Goal: Task Accomplishment & Management: Manage account settings

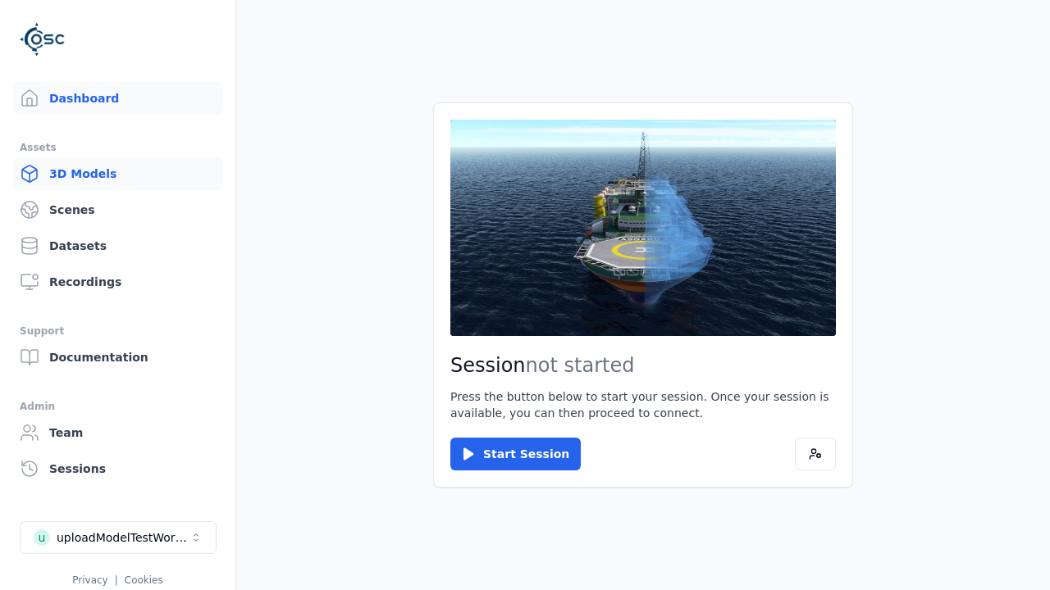
click at [117, 174] on link "3D Models" at bounding box center [117, 173] width 209 height 33
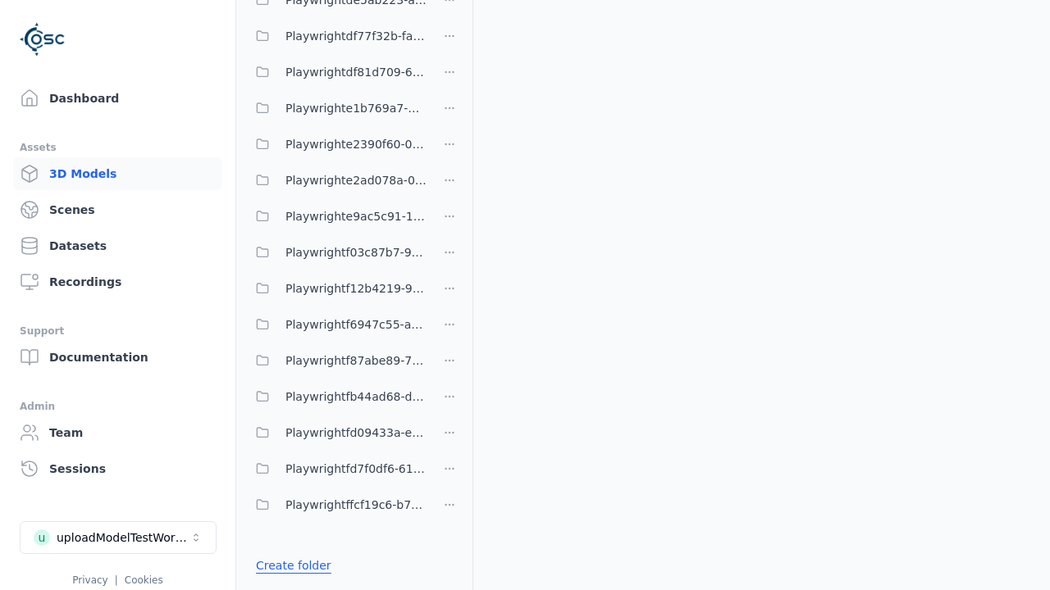
click at [293, 566] on link "Create folder" at bounding box center [293, 566] width 75 height 16
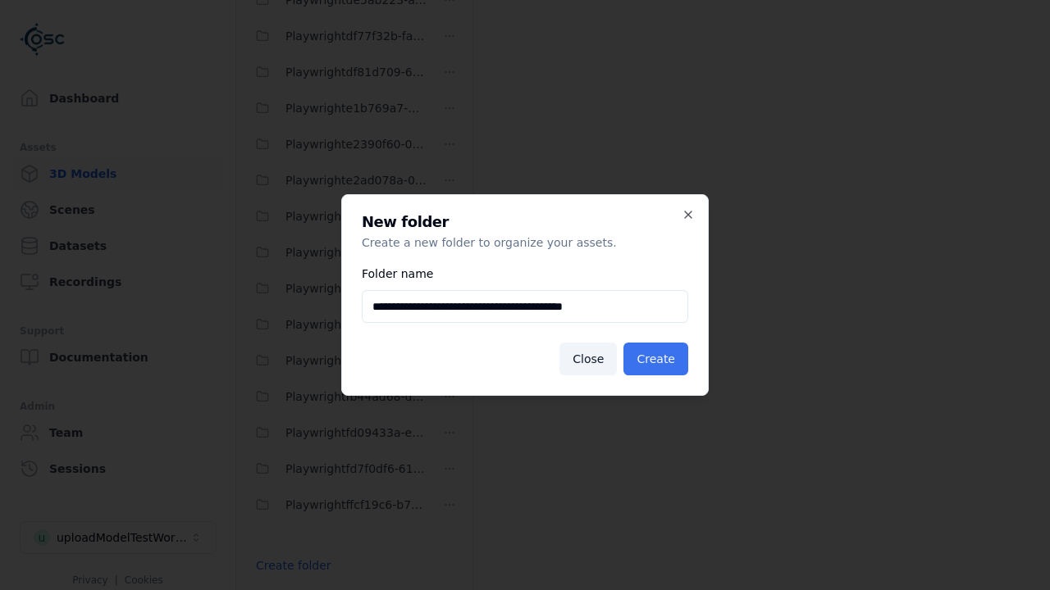
type input "**********"
click at [655, 359] on button "Create" at bounding box center [655, 359] width 65 height 33
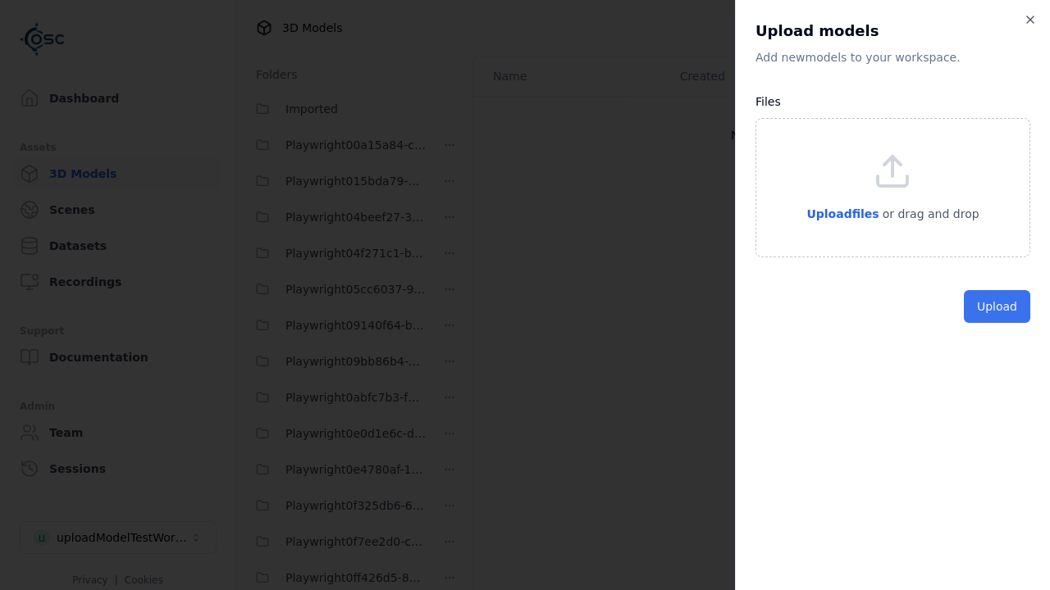
click at [996, 323] on button "Upload" at bounding box center [996, 306] width 66 height 33
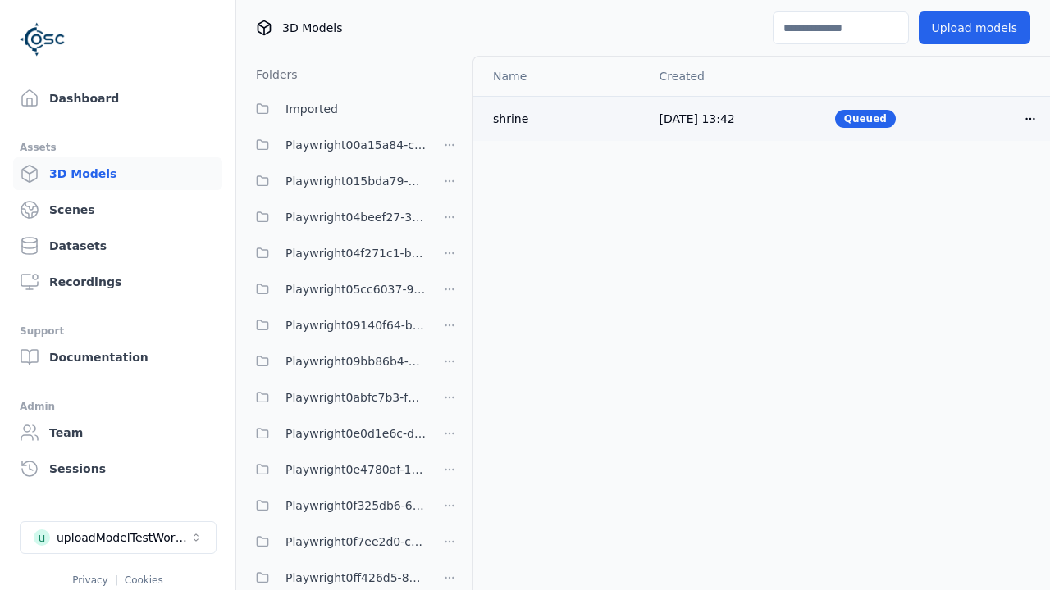
click at [1030, 118] on html "Support Dashboard Assets 3D Models Scenes Datasets Recordings Support Documenta…" at bounding box center [525, 295] width 1050 height 590
click at [994, 182] on div "Delete" at bounding box center [993, 182] width 97 height 26
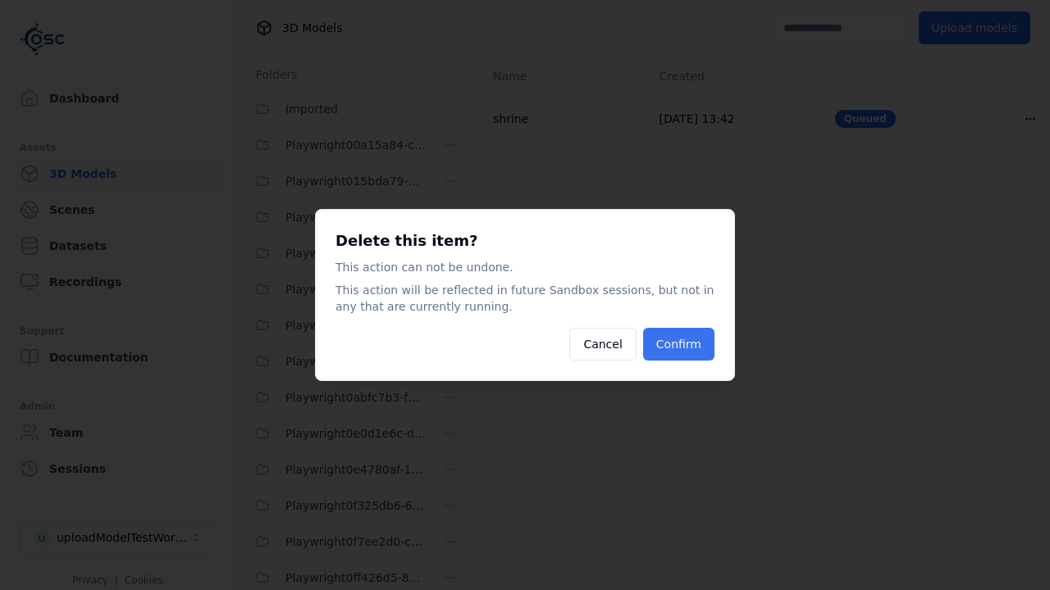
click at [678, 344] on button "Confirm" at bounding box center [678, 344] width 71 height 33
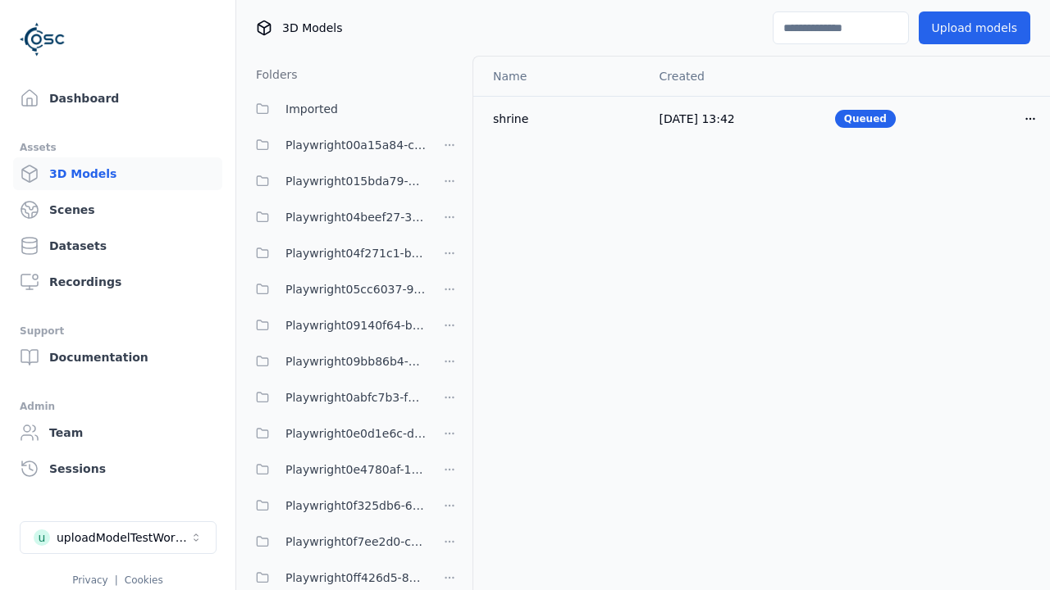
click at [449, 295] on html "Support Dashboard Assets 3D Models Scenes Datasets Recordings Support Documenta…" at bounding box center [525, 295] width 1050 height 590
